Goal: Task Accomplishment & Management: Complete application form

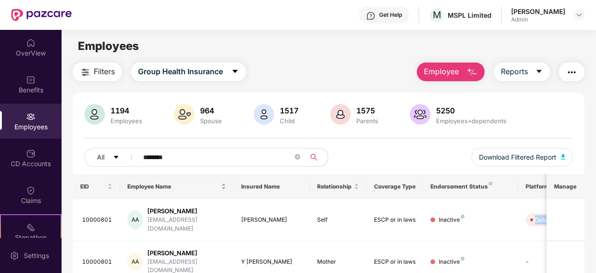
scroll to position [61, 0]
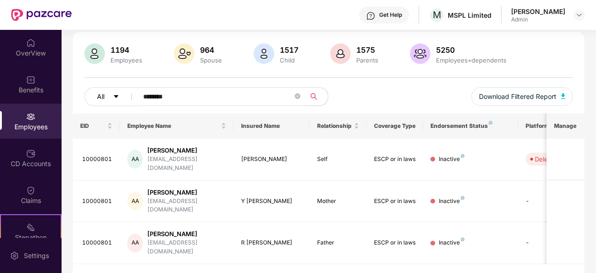
drag, startPoint x: 197, startPoint y: 95, endPoint x: 125, endPoint y: 93, distance: 72.3
click at [125, 93] on div "All ********" at bounding box center [206, 96] width 244 height 19
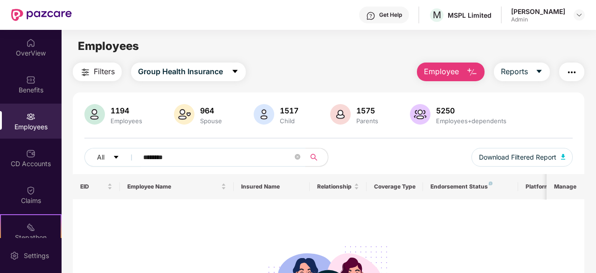
scroll to position [47, 0]
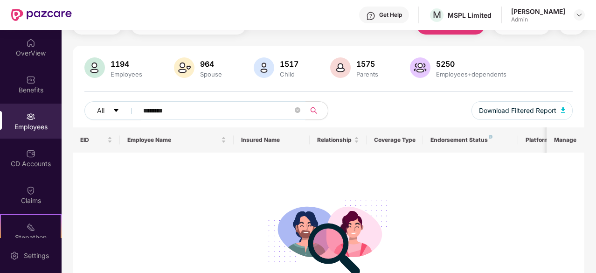
type input "********"
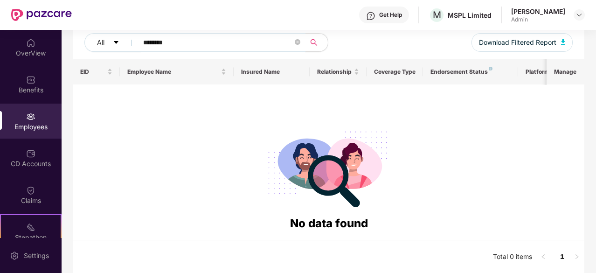
scroll to position [0, 0]
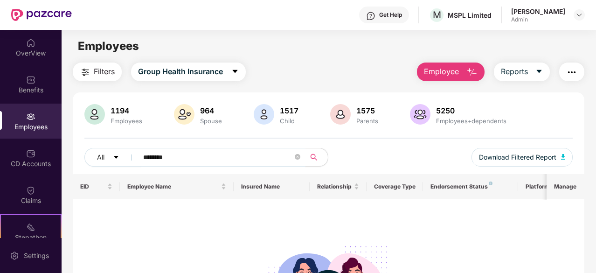
click at [469, 77] on img "button" at bounding box center [472, 72] width 11 height 11
click at [48, 14] on img at bounding box center [41, 15] width 61 height 12
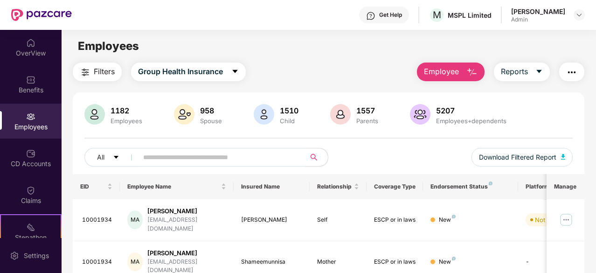
click at [455, 77] on span "Employee" at bounding box center [441, 72] width 35 height 12
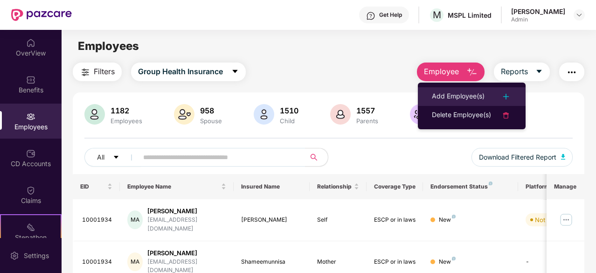
click at [454, 95] on div "Add Employee(s)" at bounding box center [458, 96] width 53 height 11
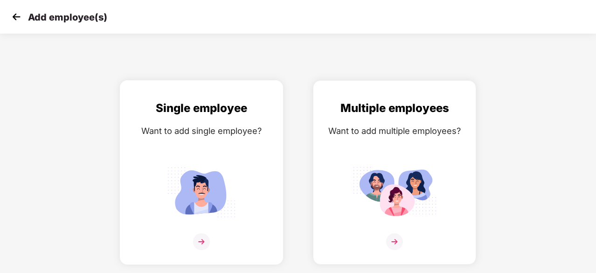
click at [167, 237] on div at bounding box center [202, 247] width 144 height 28
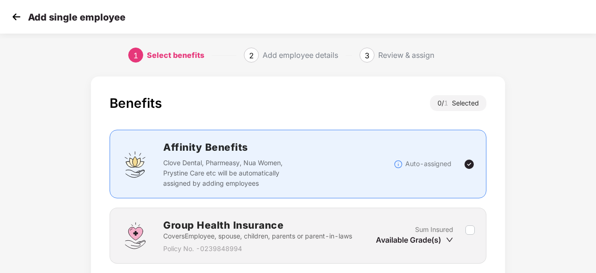
click at [17, 13] on img at bounding box center [16, 17] width 14 height 14
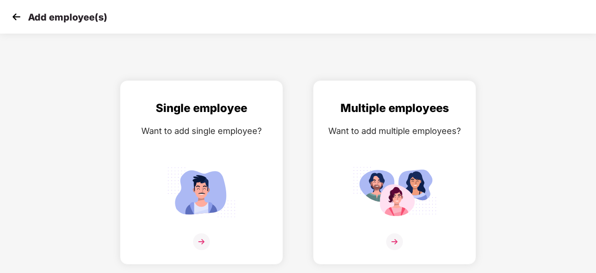
click at [16, 20] on img at bounding box center [16, 17] width 14 height 14
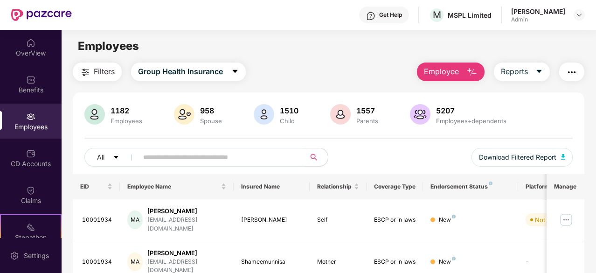
click at [15, 117] on div "Employees" at bounding box center [31, 121] width 62 height 35
click at [219, 151] on input "text" at bounding box center [218, 157] width 150 height 14
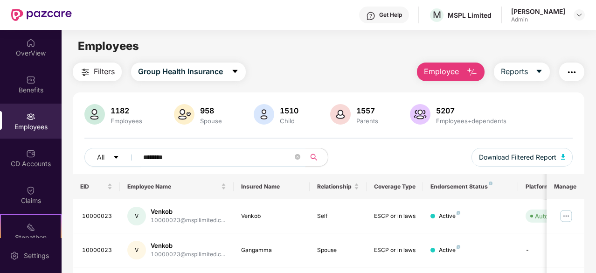
type input "********"
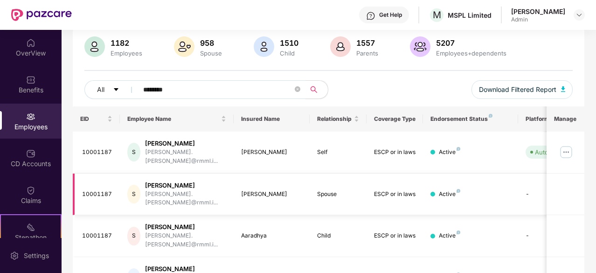
scroll to position [82, 0]
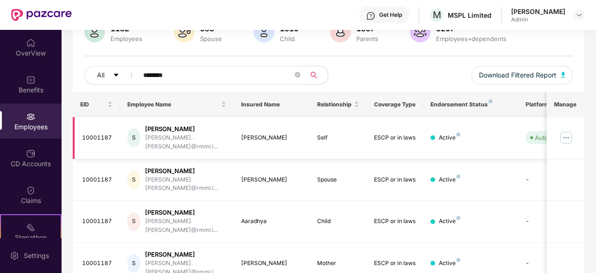
click at [564, 135] on img at bounding box center [566, 137] width 15 height 15
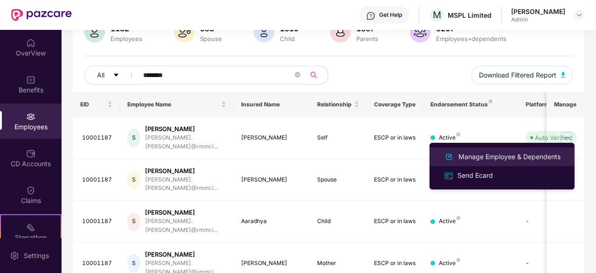
click at [479, 154] on div "Manage Employee & Dependents" at bounding box center [510, 157] width 106 height 10
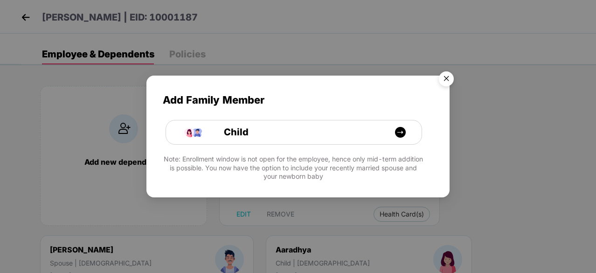
click at [316, 145] on div "Add Family Member Child Note: Enrollment window is not open for the employee, h…" at bounding box center [297, 132] width 303 height 112
click at [317, 139] on div "Child" at bounding box center [299, 132] width 192 height 14
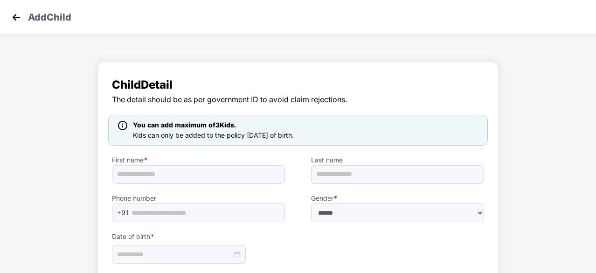
click at [161, 184] on div "Phone number +91" at bounding box center [198, 203] width 199 height 38
click at [162, 179] on input "text" at bounding box center [198, 174] width 173 height 19
type input "**********"
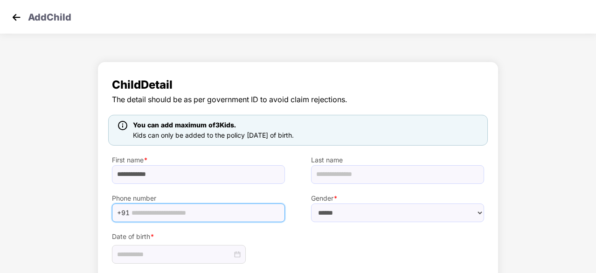
click at [230, 209] on input "text" at bounding box center [206, 213] width 148 height 14
type input "**********"
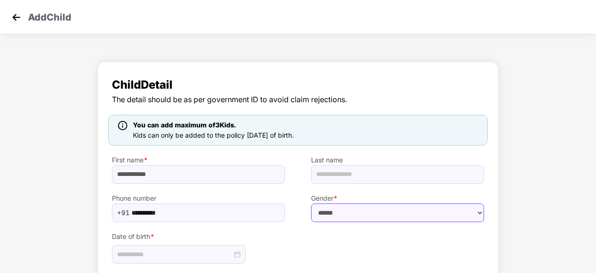
click at [335, 213] on select "****** **** ******" at bounding box center [397, 212] width 173 height 19
select select "******"
click at [311, 203] on select "****** **** ******" at bounding box center [397, 212] width 173 height 19
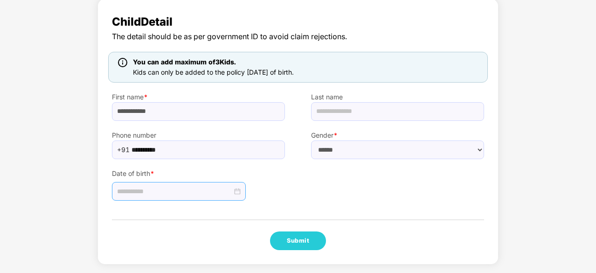
click at [179, 191] on input at bounding box center [174, 191] width 115 height 10
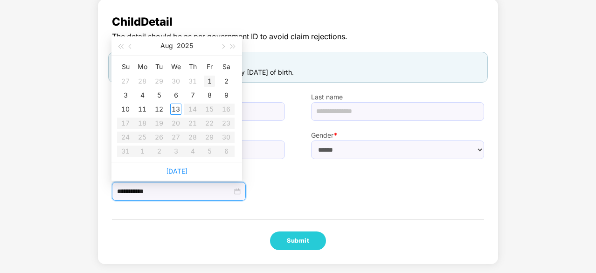
type input "**********"
click at [132, 47] on span "button" at bounding box center [131, 46] width 5 height 5
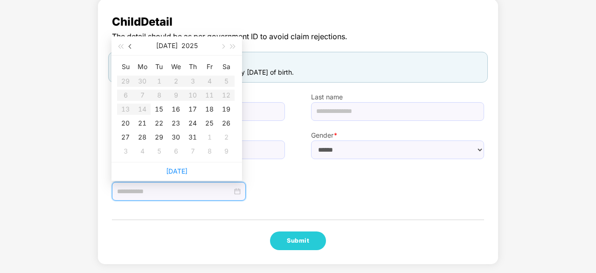
click at [132, 47] on span "button" at bounding box center [131, 46] width 5 height 5
drag, startPoint x: 221, startPoint y: 47, endPoint x: 216, endPoint y: 51, distance: 7.0
click at [221, 47] on button "button" at bounding box center [222, 45] width 10 height 19
click at [223, 48] on button "button" at bounding box center [222, 45] width 10 height 19
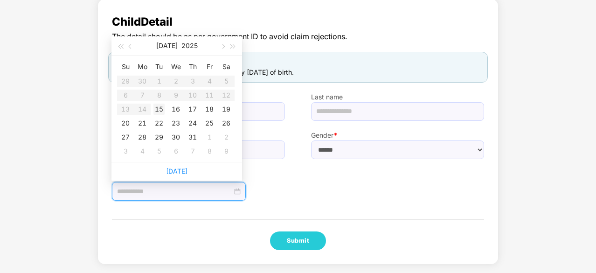
type input "**********"
click at [160, 108] on div "15" at bounding box center [158, 109] width 11 height 11
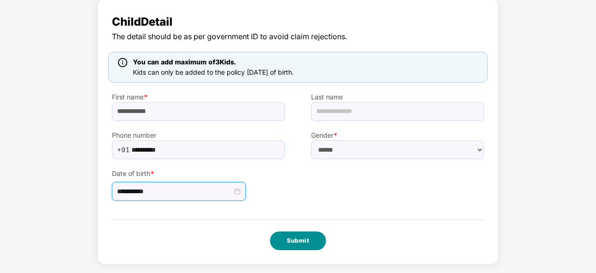
click at [300, 237] on button "Submit" at bounding box center [298, 240] width 56 height 19
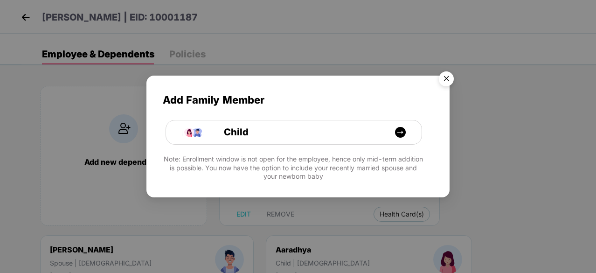
click at [446, 76] on img "Close" at bounding box center [446, 80] width 26 height 26
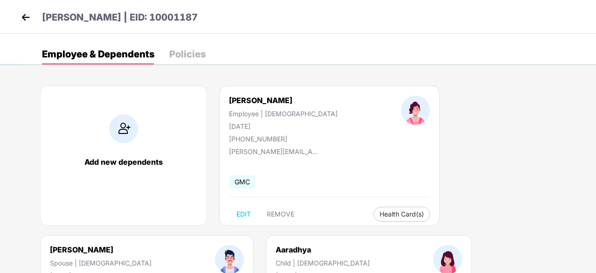
click at [29, 9] on div "Shripriya | EID: 10001187" at bounding box center [298, 17] width 596 height 34
click at [25, 20] on img at bounding box center [26, 17] width 14 height 14
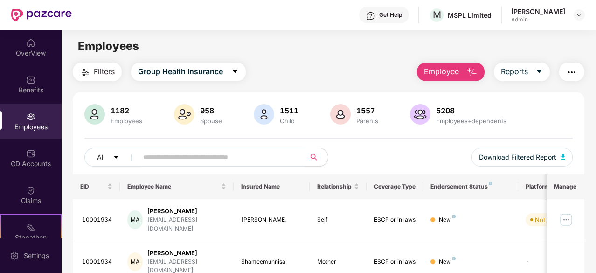
click at [22, 117] on div "Employees" at bounding box center [31, 121] width 62 height 35
click at [450, 76] on span "Employee" at bounding box center [441, 72] width 35 height 12
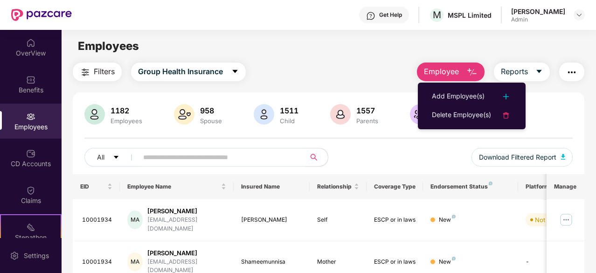
click at [419, 141] on div "1182 Employees 958 Spouse 1511 Child 1557 Parents 5208 Employees+dependents All…" at bounding box center [329, 139] width 512 height 70
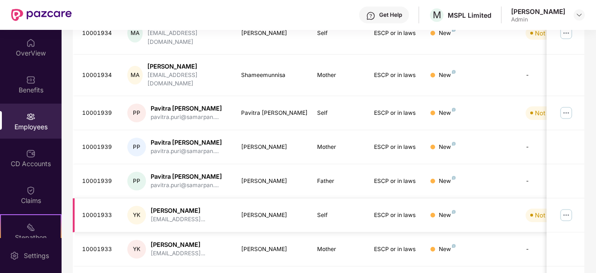
scroll to position [298, 0]
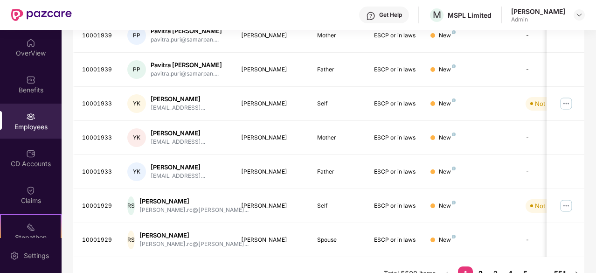
click at [479, 257] on link "2" at bounding box center [480, 273] width 15 height 14
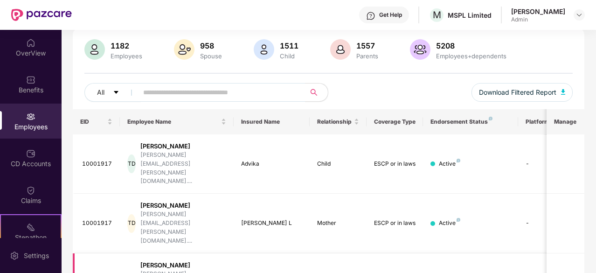
scroll to position [0, 0]
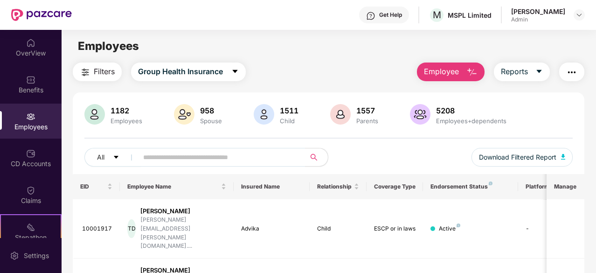
click at [467, 69] on img "button" at bounding box center [472, 72] width 11 height 11
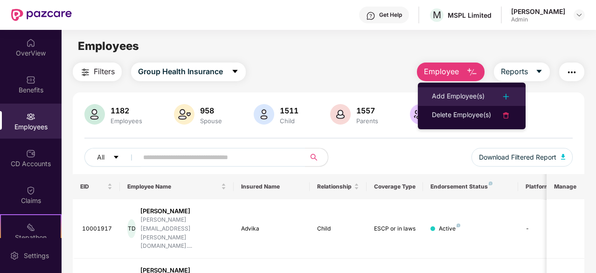
click at [455, 98] on div "Add Employee(s)" at bounding box center [458, 96] width 53 height 11
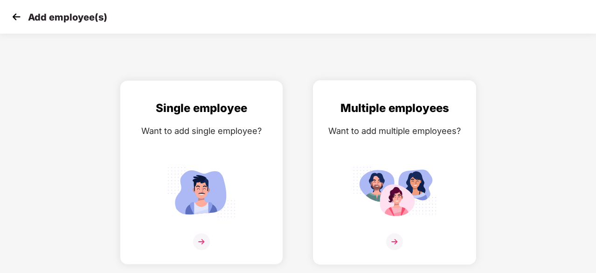
click at [380, 186] on img at bounding box center [395, 192] width 84 height 58
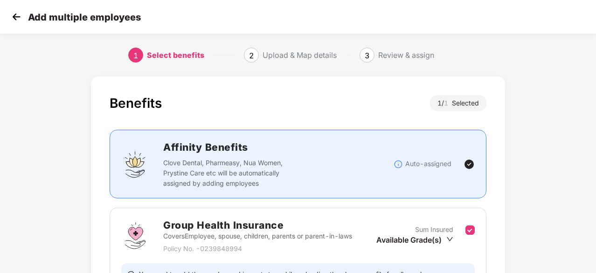
scroll to position [102, 0]
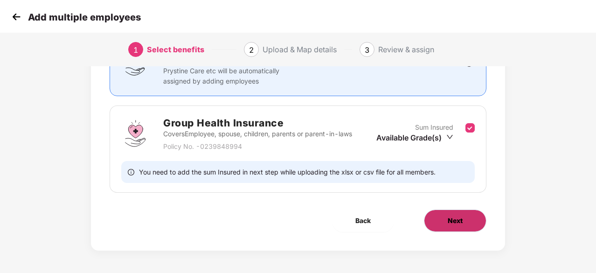
drag, startPoint x: 452, startPoint y: 232, endPoint x: 453, endPoint y: 226, distance: 5.6
click at [453, 231] on div "Benefits 1 / 1 Selected Affinity Benefits Clove Dental, Pharmeasy, Nua Women, P…" at bounding box center [298, 112] width 414 height 276
click at [454, 223] on span "Next" at bounding box center [455, 221] width 15 height 10
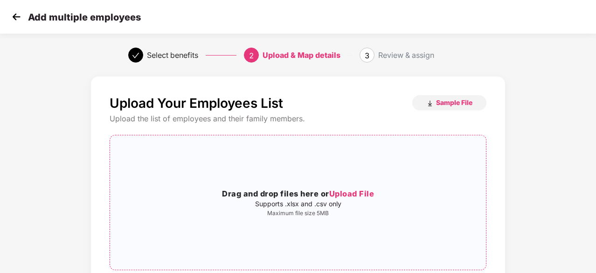
scroll to position [102, 0]
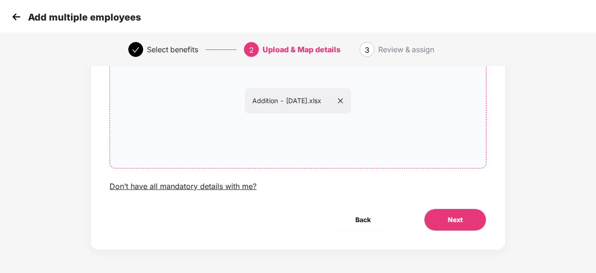
click at [457, 232] on div "Upload Your Employees List Sample File Upload the list of employees and their f…" at bounding box center [298, 112] width 414 height 275
click at [459, 223] on span "Next" at bounding box center [455, 220] width 15 height 10
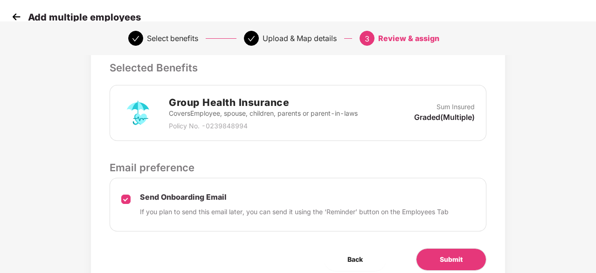
scroll to position [256, 0]
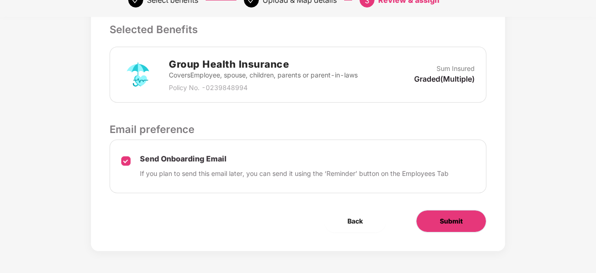
click at [446, 223] on span "Submit" at bounding box center [451, 221] width 23 height 10
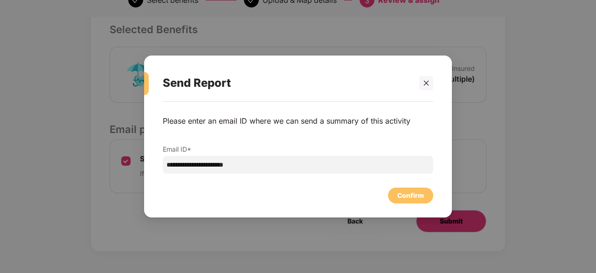
scroll to position [0, 0]
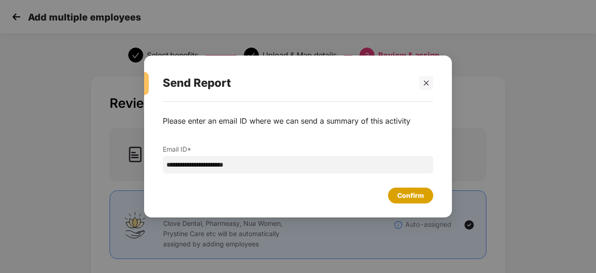
click at [400, 195] on div "Confirm" at bounding box center [410, 195] width 27 height 10
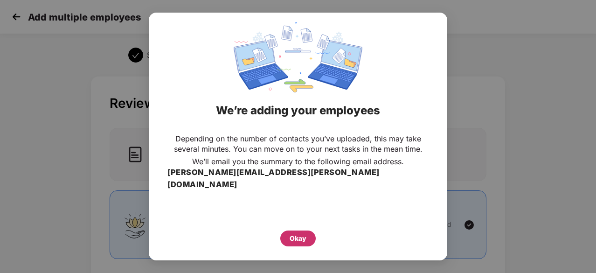
click at [300, 234] on div "Okay" at bounding box center [298, 238] width 17 height 10
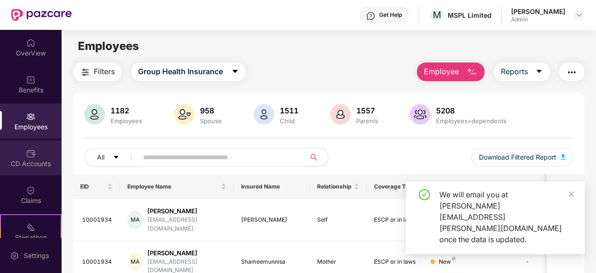
click at [26, 158] on div "CD Accounts" at bounding box center [31, 157] width 62 height 35
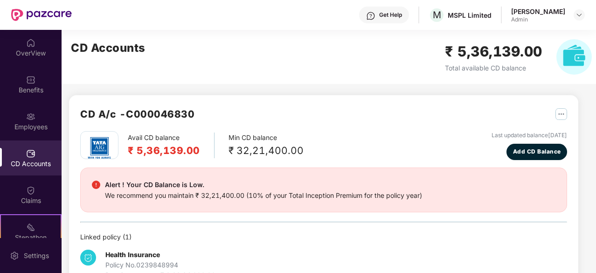
click at [41, 12] on img at bounding box center [41, 15] width 61 height 12
click at [27, 49] on div "OverView" at bounding box center [31, 53] width 62 height 9
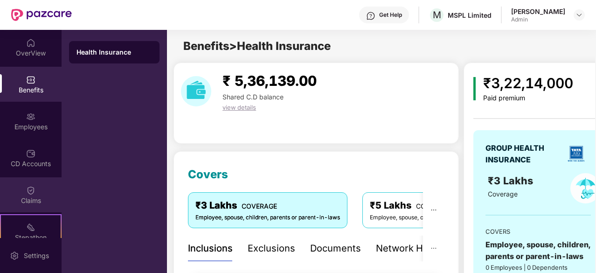
click at [31, 189] on img at bounding box center [30, 190] width 9 height 9
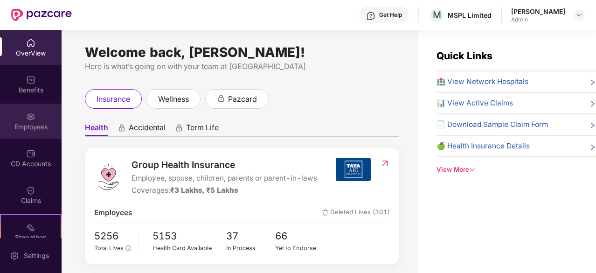
click at [50, 115] on div "Employees" at bounding box center [31, 121] width 62 height 35
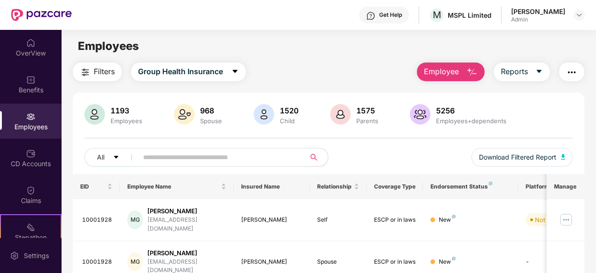
click at [441, 71] on span "Employee" at bounding box center [441, 72] width 35 height 12
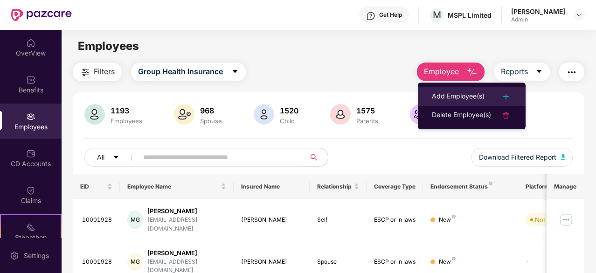
click at [437, 97] on div "Add Employee(s)" at bounding box center [458, 96] width 53 height 11
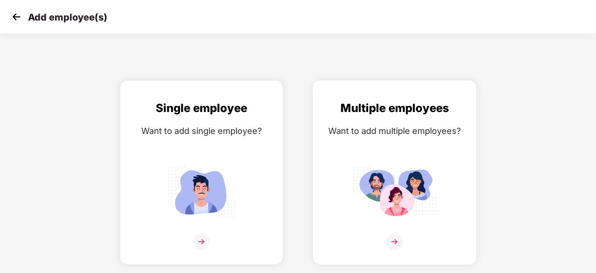
click at [396, 184] on img at bounding box center [395, 192] width 84 height 58
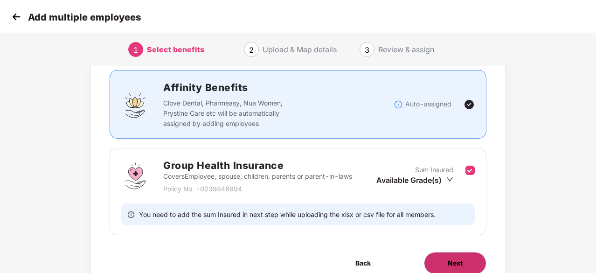
scroll to position [102, 0]
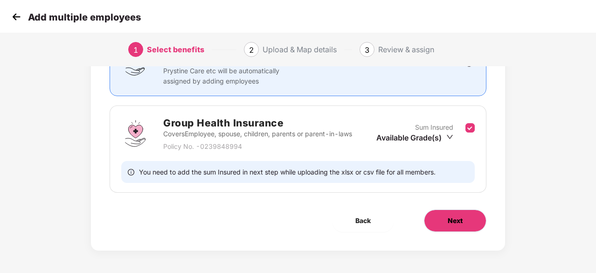
click at [455, 213] on button "Next" at bounding box center [455, 220] width 63 height 22
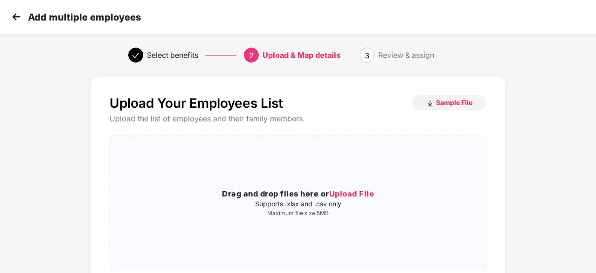
scroll to position [102, 0]
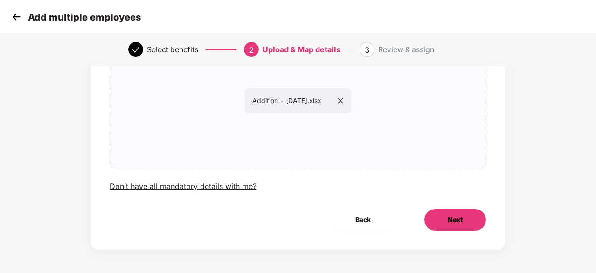
click at [474, 216] on button "Next" at bounding box center [455, 220] width 63 height 22
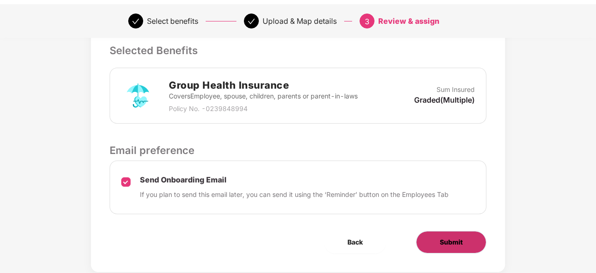
scroll to position [256, 0]
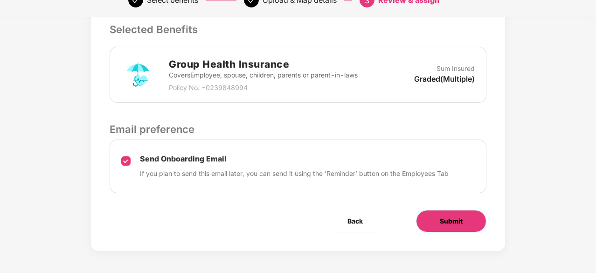
click at [445, 220] on span "Submit" at bounding box center [451, 221] width 23 height 10
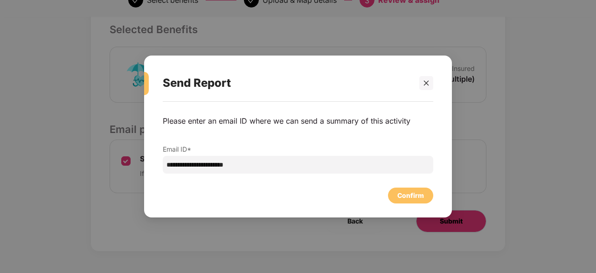
scroll to position [0, 0]
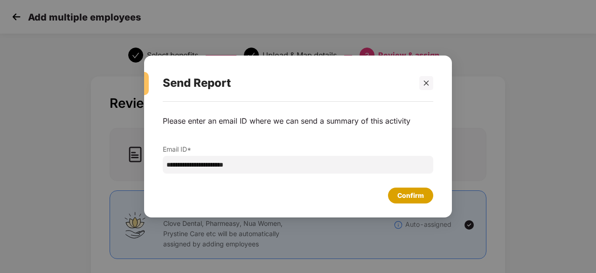
click at [415, 202] on div "Confirm" at bounding box center [410, 196] width 45 height 16
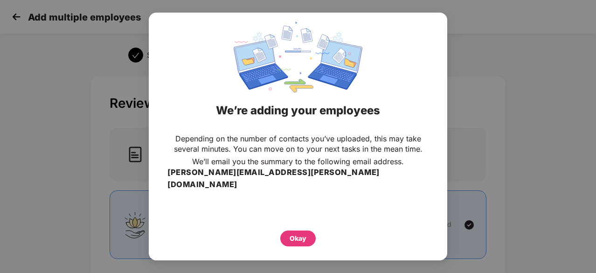
drag, startPoint x: 315, startPoint y: 228, endPoint x: 306, endPoint y: 228, distance: 9.3
click at [306, 230] on div "Okay" at bounding box center [297, 238] width 35 height 16
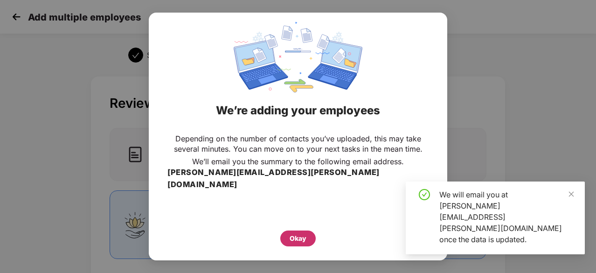
click at [306, 233] on div "Okay" at bounding box center [298, 238] width 17 height 10
